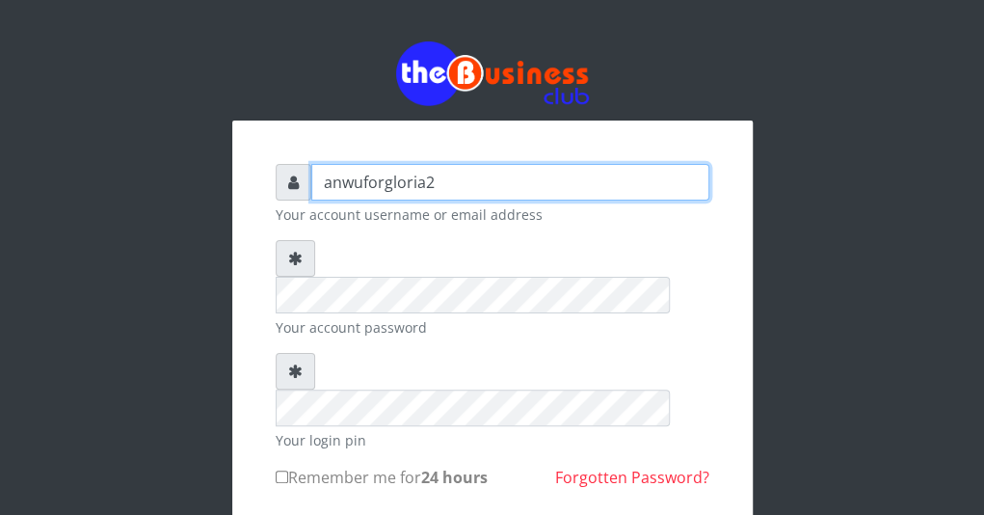
click at [525, 184] on input "anwuforgloria2" at bounding box center [510, 182] width 398 height 37
type input "anwuforgloria2"
click at [525, 184] on input "anwuforgloria2" at bounding box center [510, 182] width 398 height 37
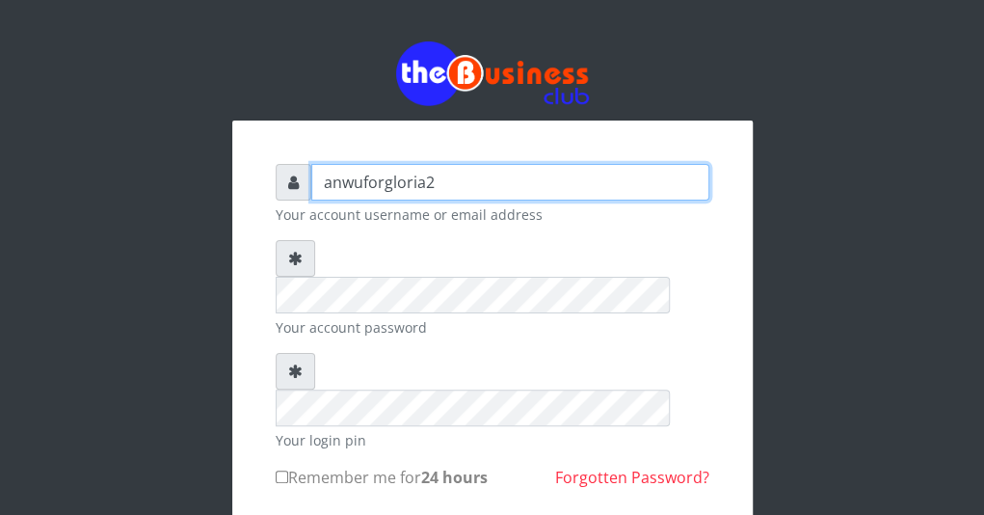
click at [525, 184] on input "anwuforgloria2" at bounding box center [510, 182] width 398 height 37
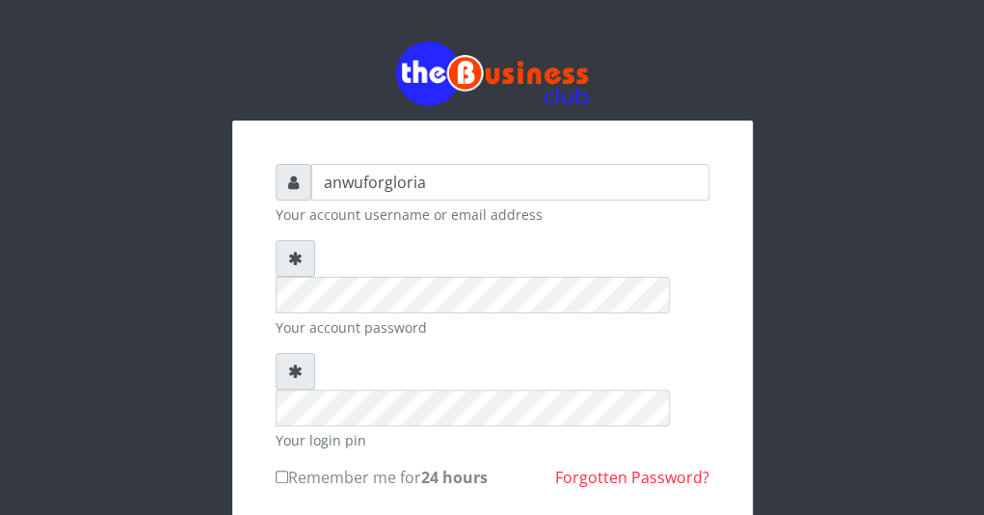
click at [281, 62] on div at bounding box center [492, 73] width 521 height 65
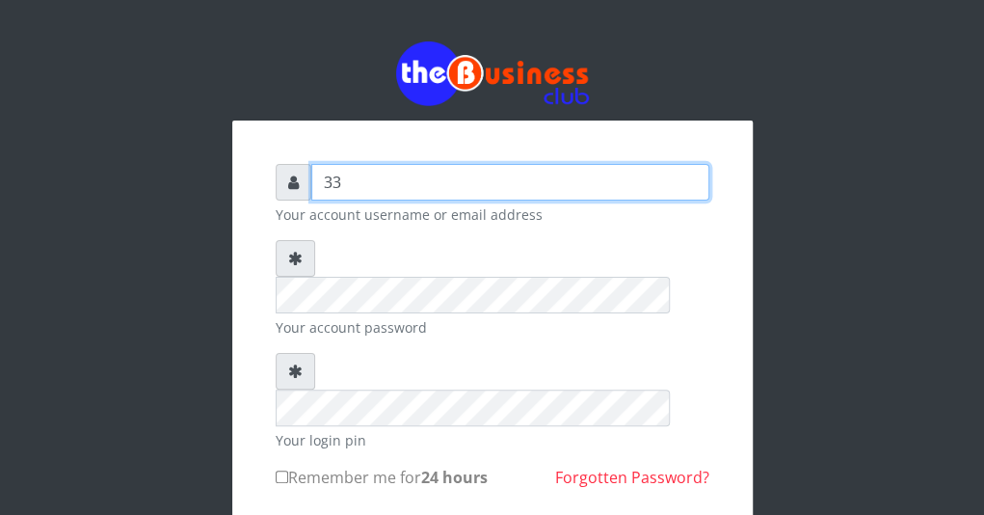
type input "3"
type input "2"
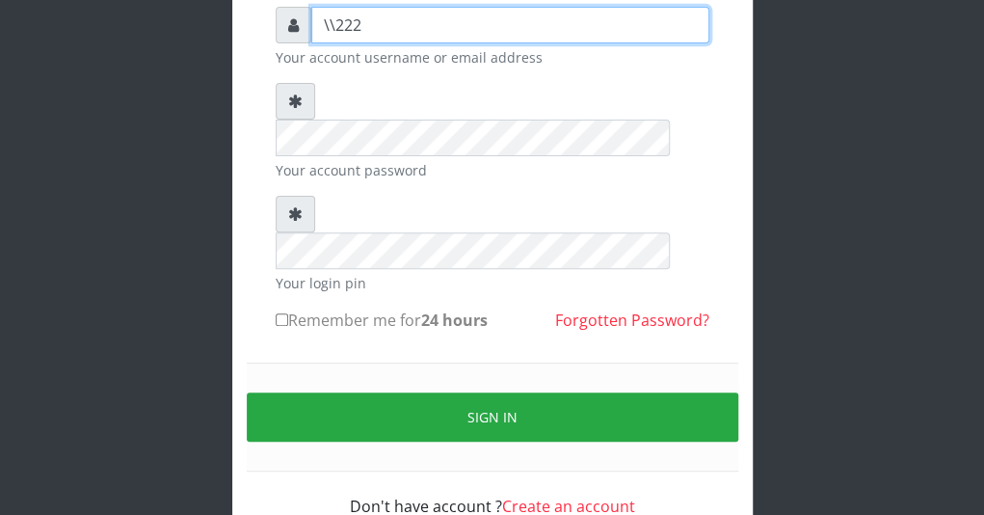
scroll to position [161, 0]
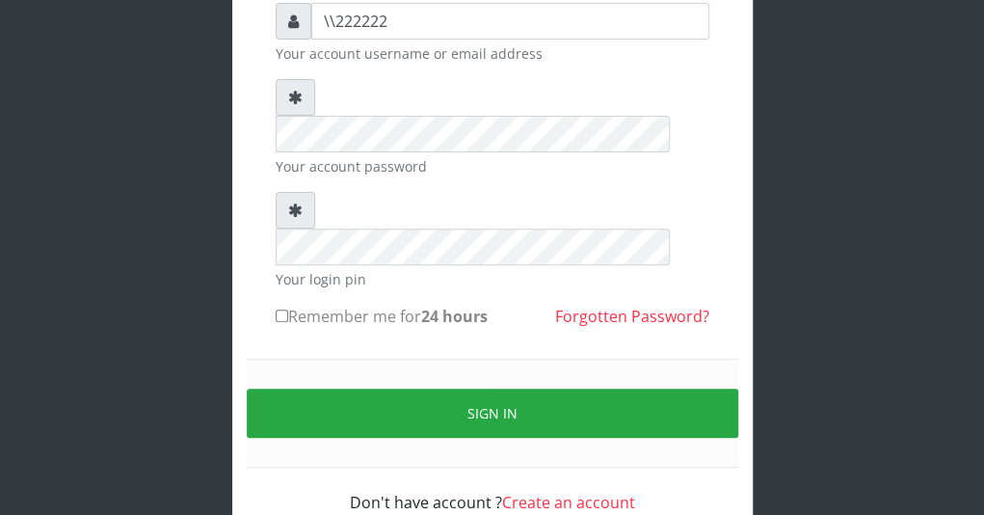
click at [189, 444] on div "\\222222 Your account username or email address Your account password Your logi…" at bounding box center [492, 214] width 925 height 750
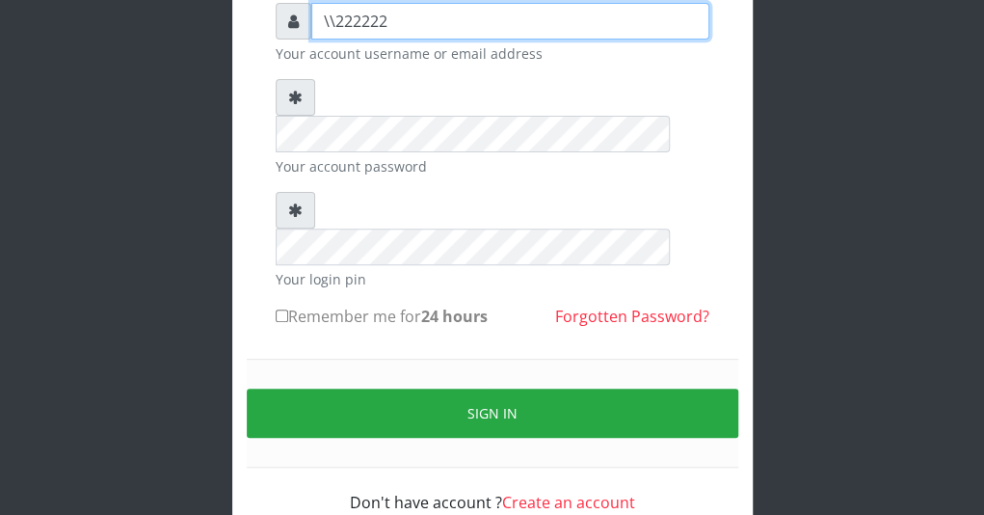
click at [399, 18] on input "\\222222" at bounding box center [510, 21] width 398 height 37
type input "\"
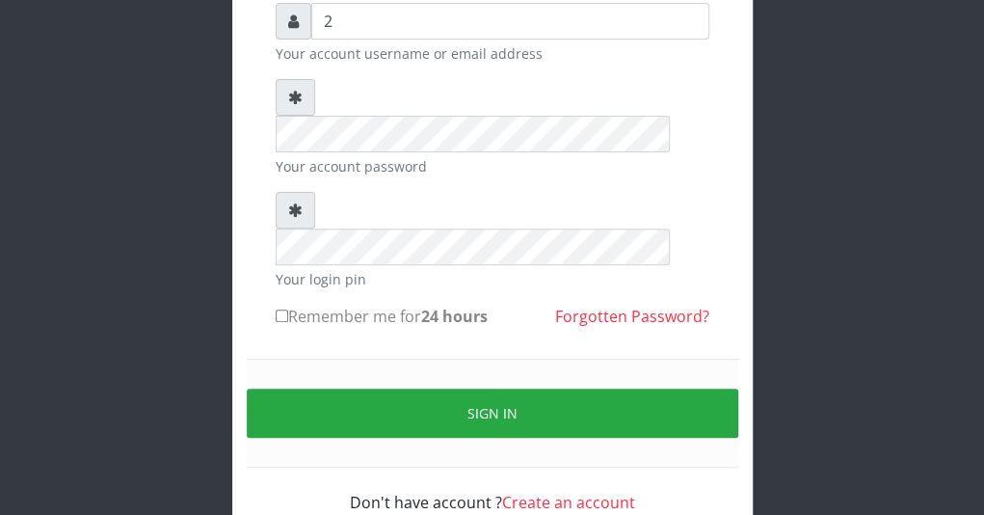
scroll to position [0, 0]
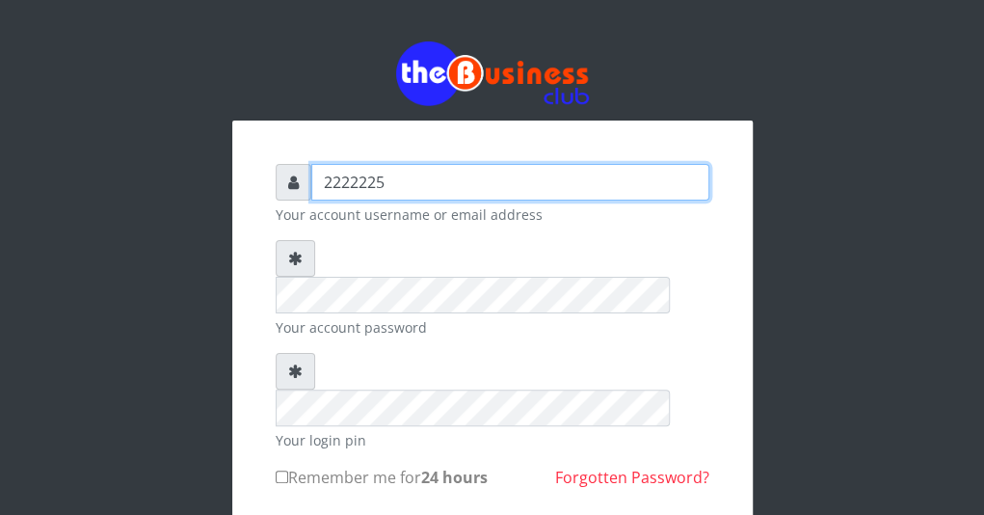
type input "2222225"
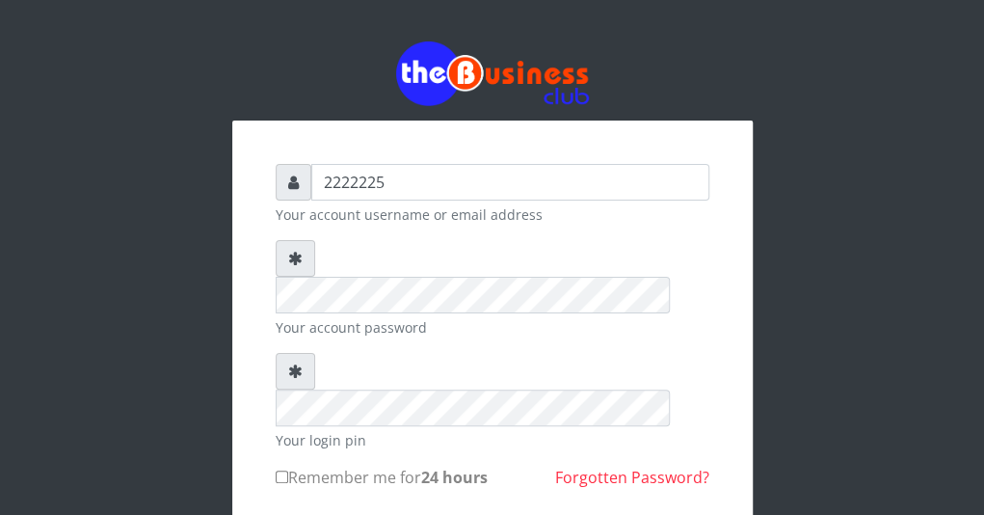
click at [399, 18] on div "2222225 Your account username or email address Your account password Your login…" at bounding box center [492, 375] width 925 height 750
click at [147, 30] on div "Your account username or email address Your account password Your login pin Rem…" at bounding box center [492, 375] width 925 height 750
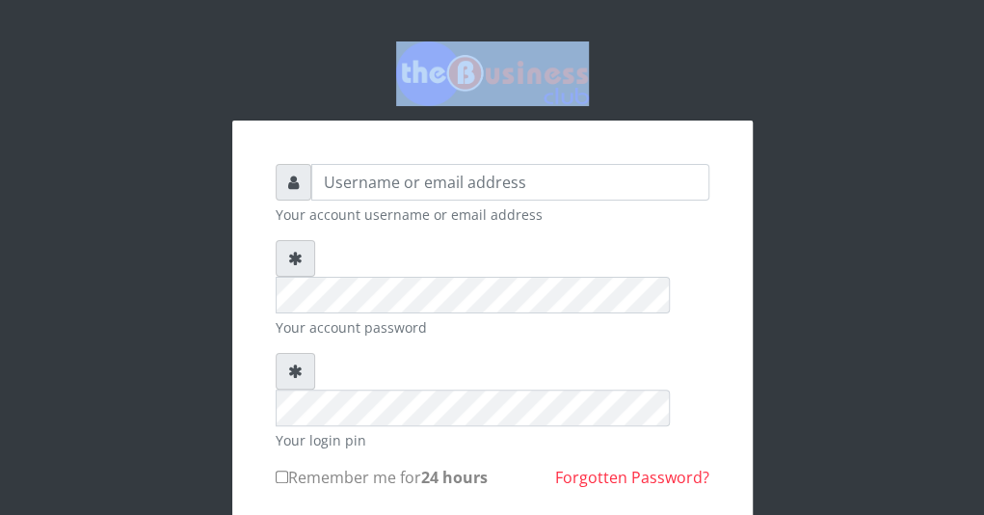
click at [147, 30] on div "Your account username or email address Your account password Your login pin Rem…" at bounding box center [492, 375] width 925 height 750
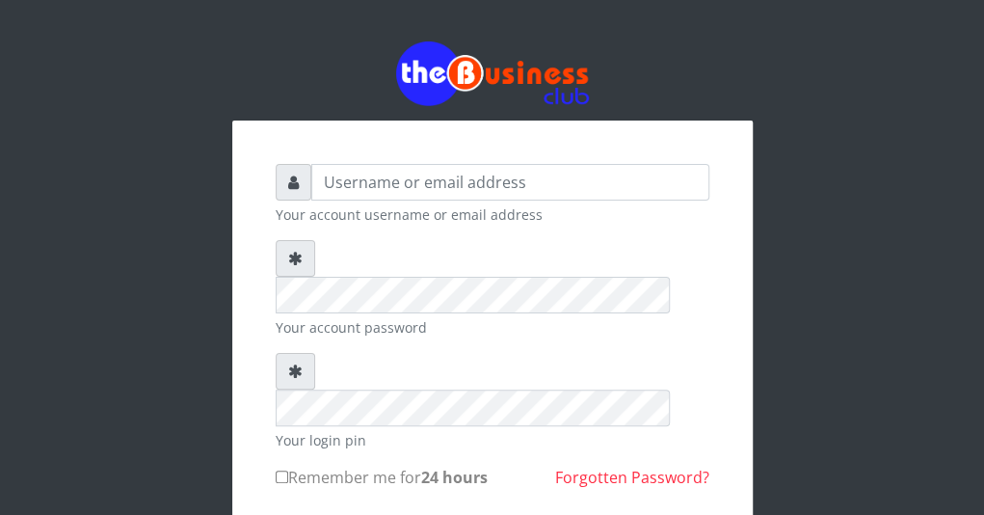
click at [187, 199] on div "Your account username or email address Your account password Your login pin Rem…" at bounding box center [492, 375] width 925 height 750
